Goal: Information Seeking & Learning: Check status

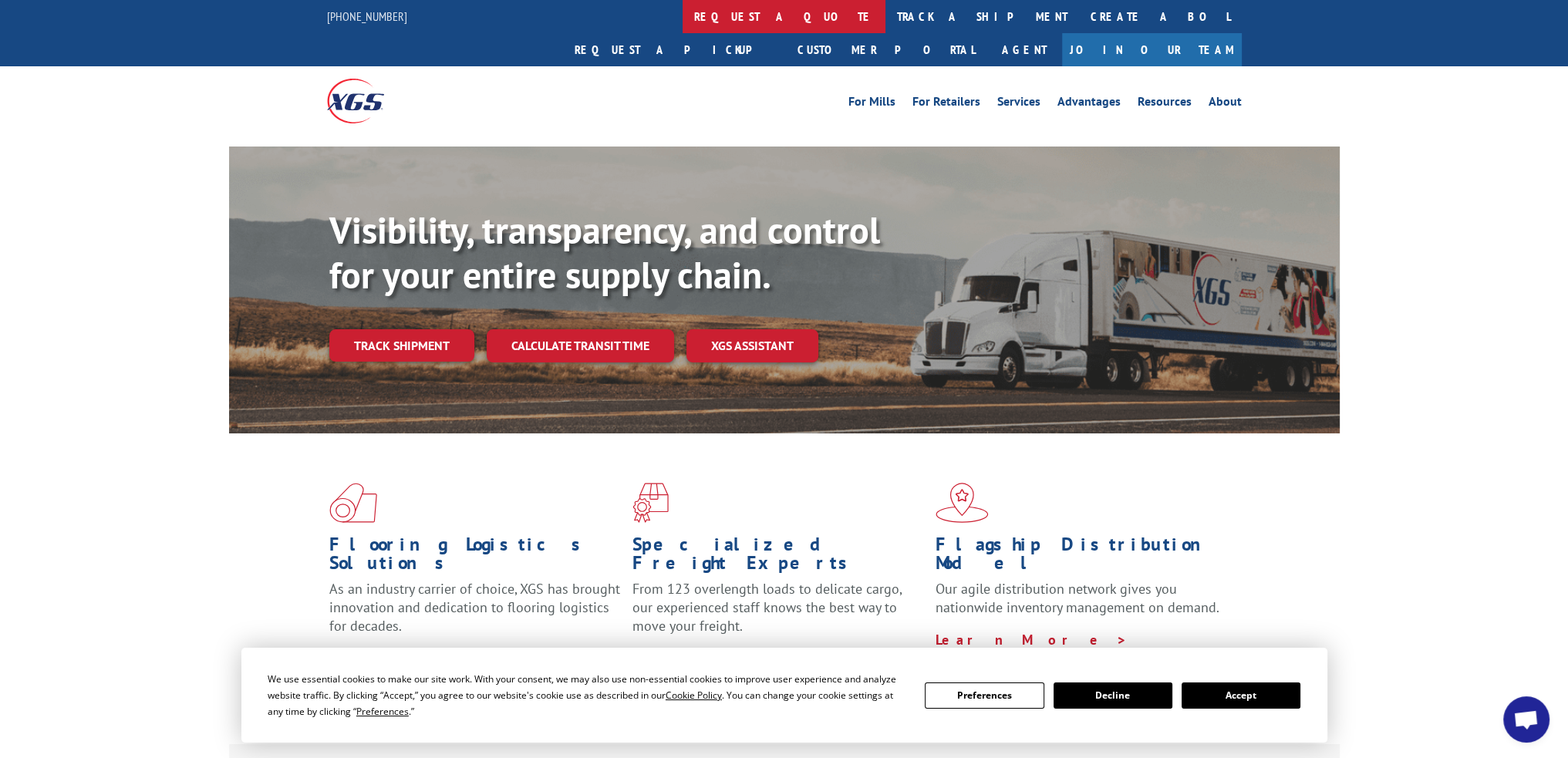
click at [682, 20] on link "request a quote" at bounding box center [783, 17] width 202 height 33
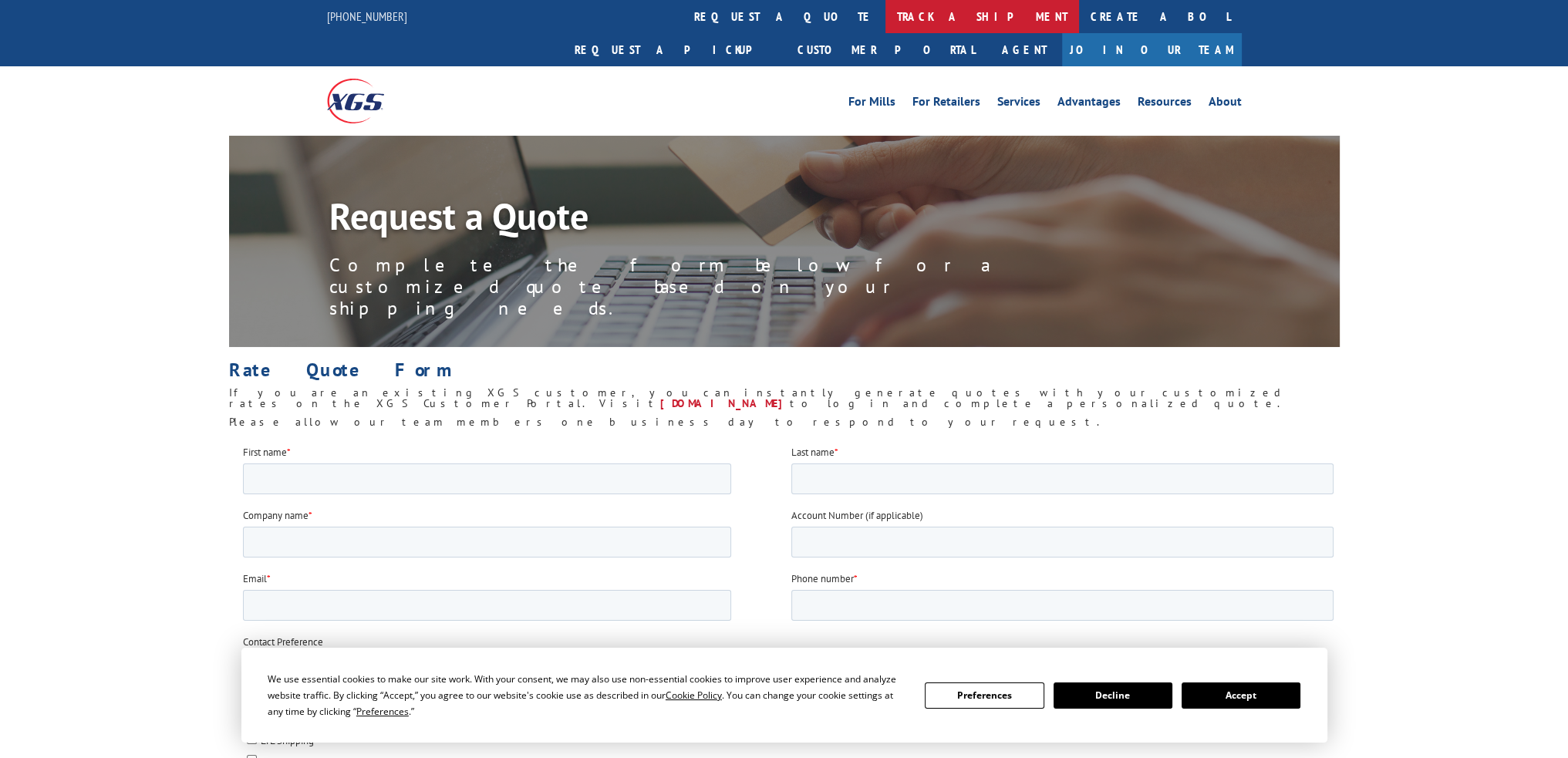
click at [886, 24] on link "track a shipment" at bounding box center [982, 17] width 193 height 33
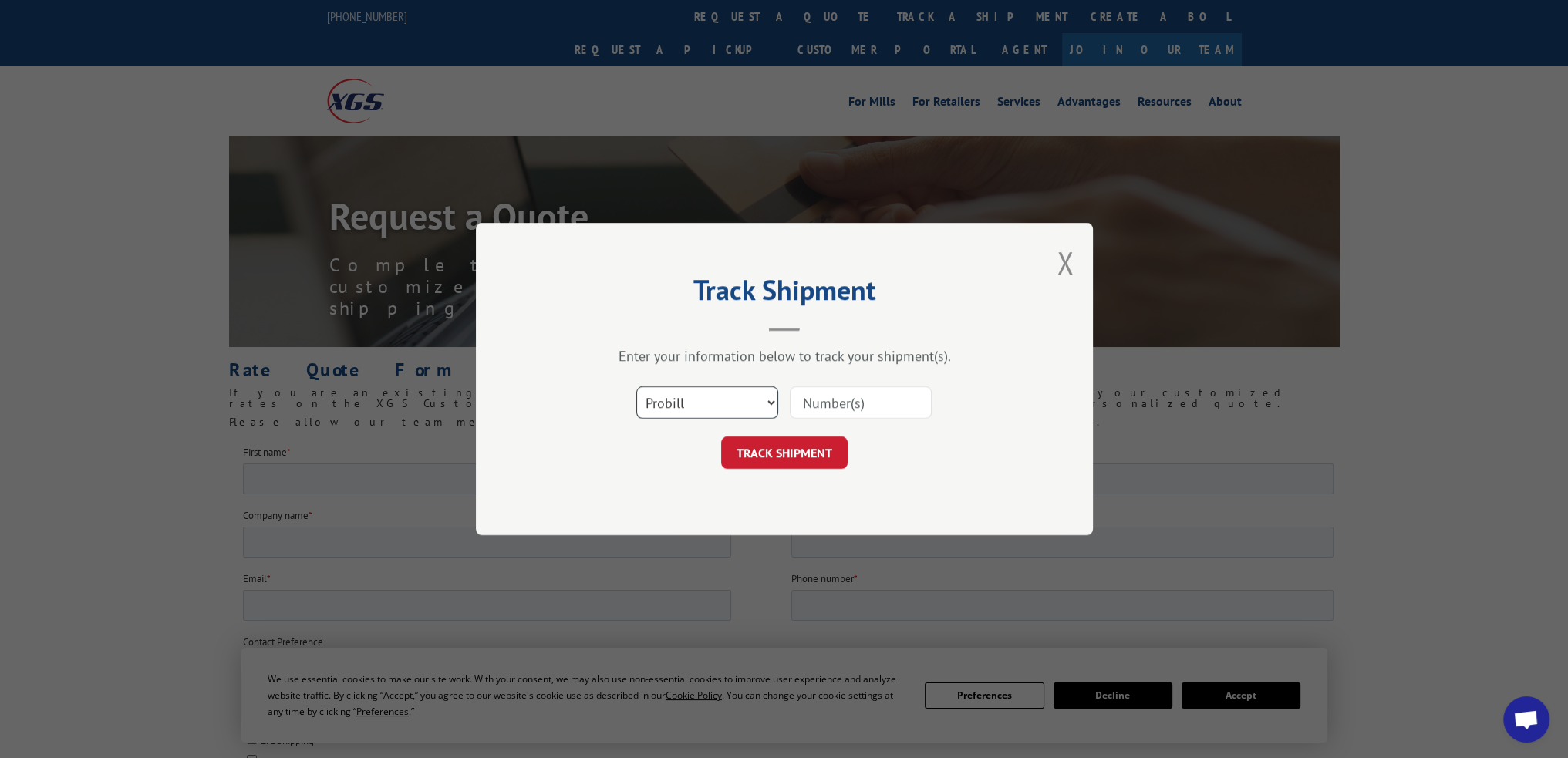
click at [709, 410] on select "Select category... Probill BOL PO" at bounding box center [706, 402] width 141 height 32
select select "po"
click at [636, 386] on select "Select category... Probill BOL PO" at bounding box center [706, 402] width 141 height 32
paste input "72538312"
type input "72538312"
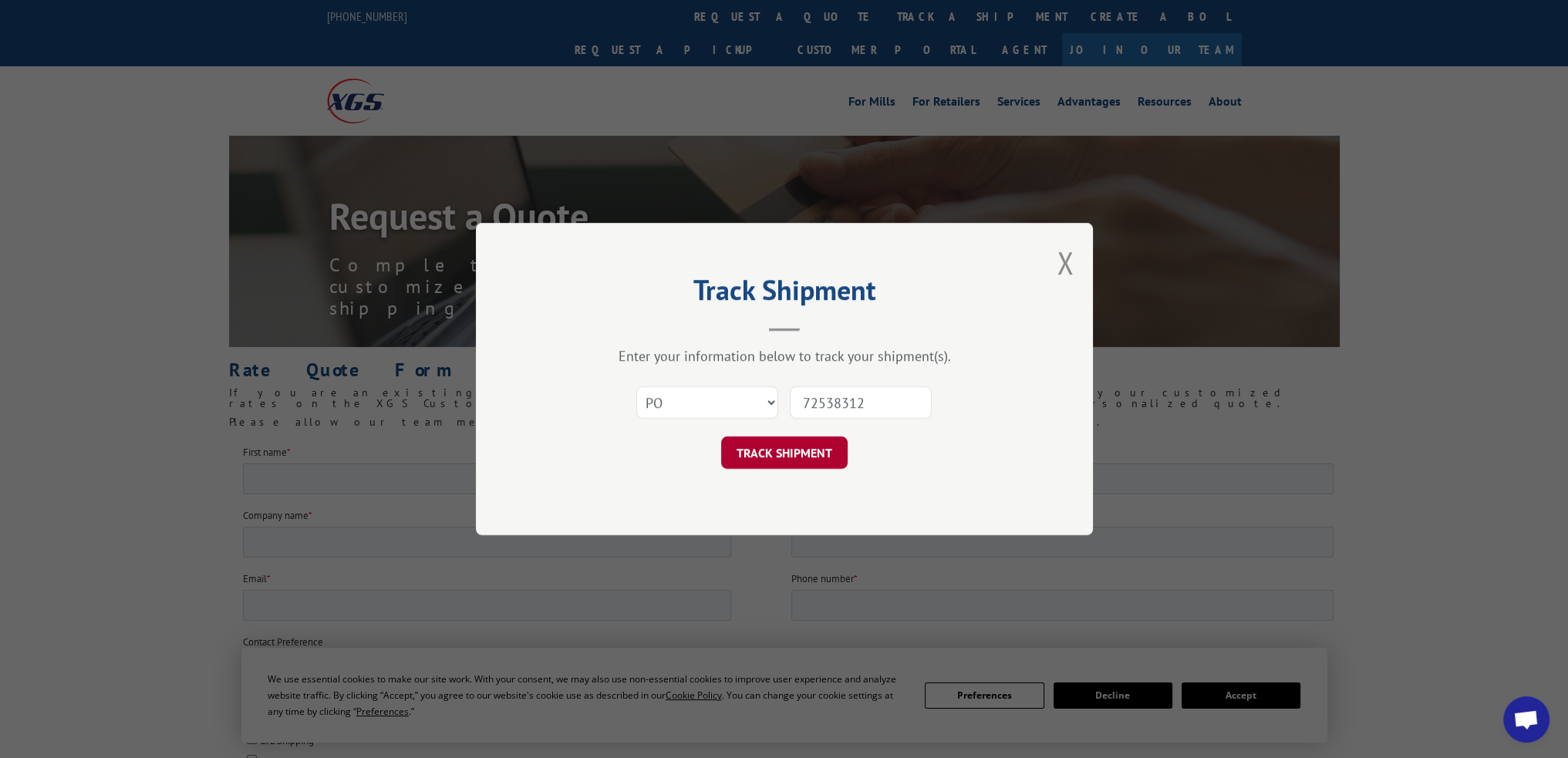
click at [792, 460] on button "TRACK SHIPMENT" at bounding box center [784, 452] width 127 height 32
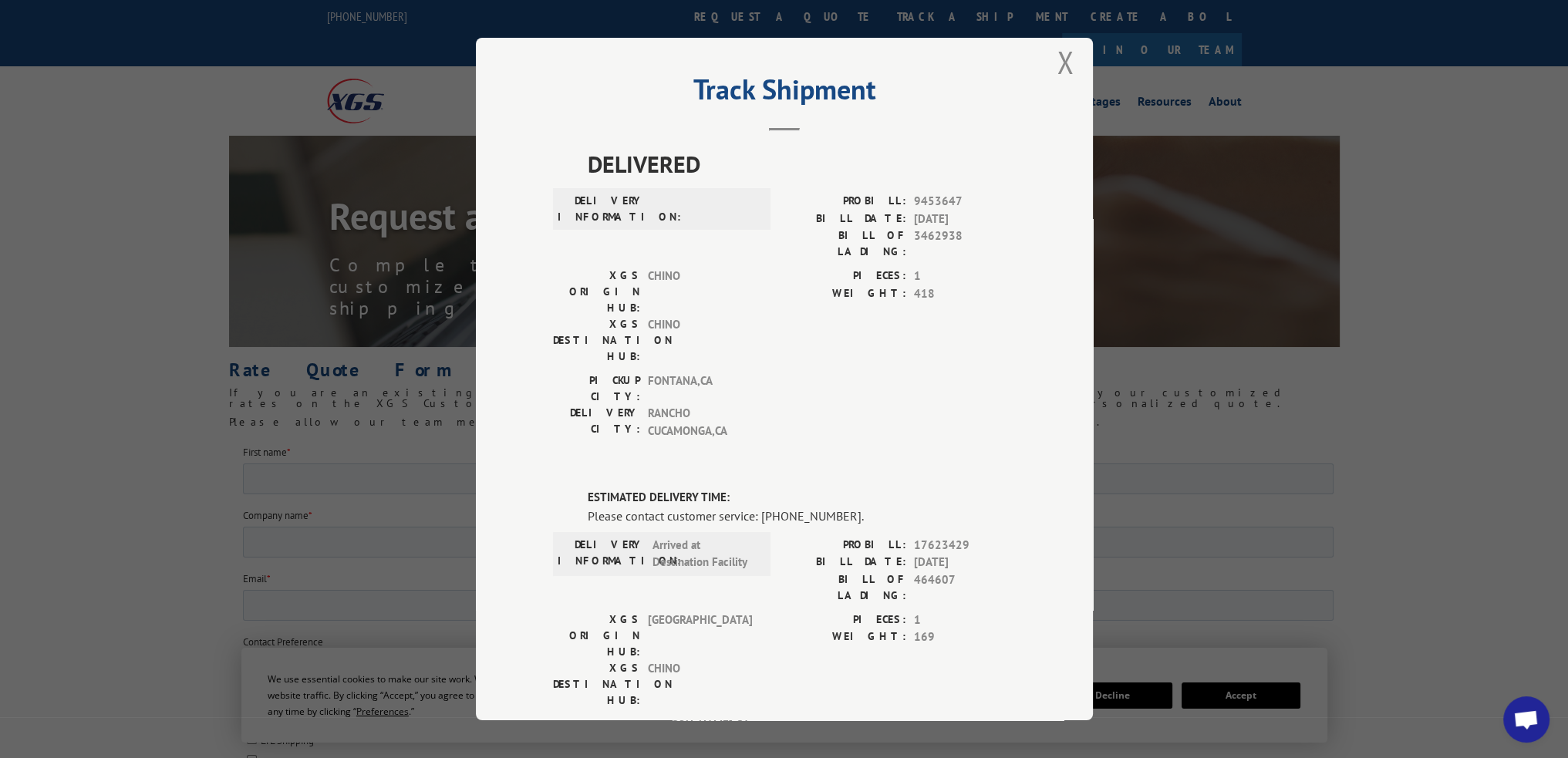
scroll to position [15, 0]
